Goal: Task Accomplishment & Management: Manage account settings

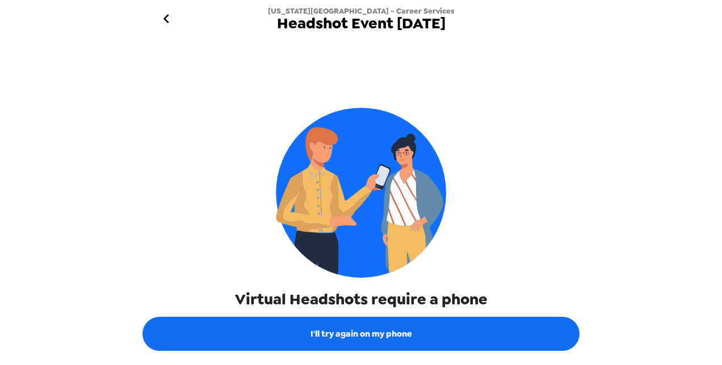
click at [174, 23] on icon "go back" at bounding box center [166, 19] width 18 height 18
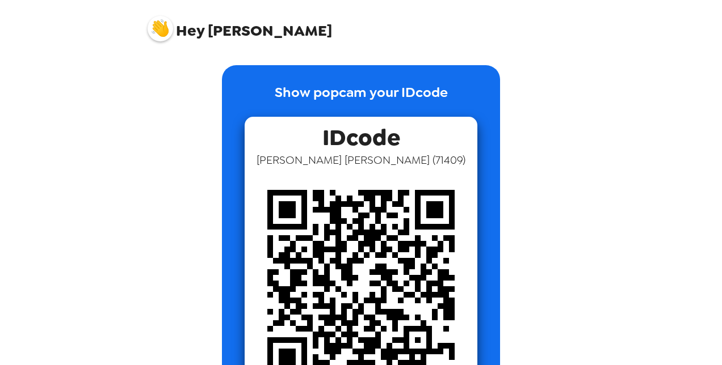
click at [165, 32] on img at bounding box center [161, 29] width 26 height 26
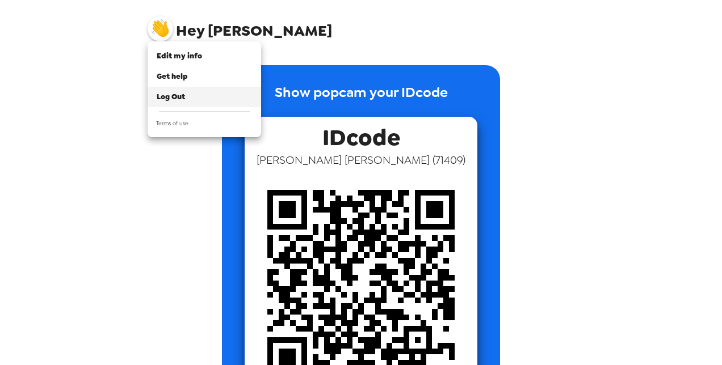
click at [193, 95] on div "Log Out" at bounding box center [204, 96] width 95 height 11
